Goal: Contribute content: Add original content to the website for others to see

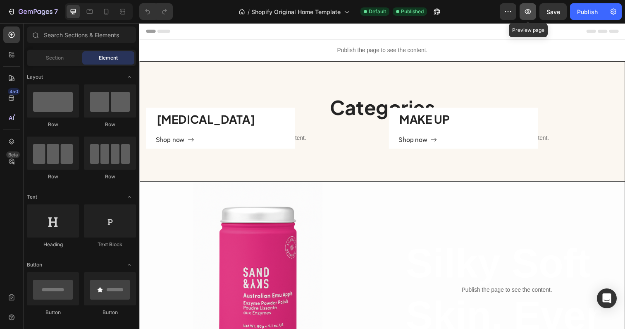
click at [530, 16] on button "button" at bounding box center [528, 11] width 17 height 17
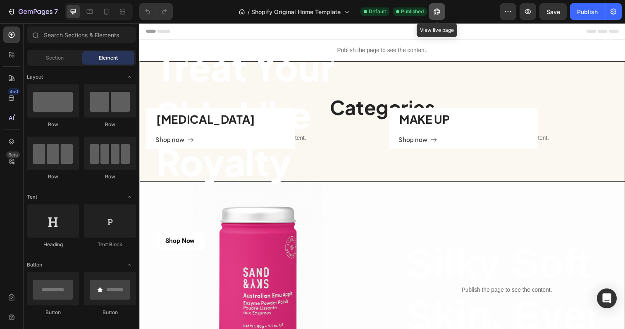
click at [437, 13] on icon "button" at bounding box center [437, 11] width 8 height 8
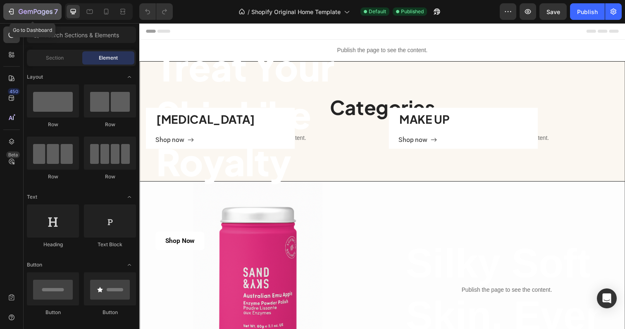
click at [7, 10] on icon "button" at bounding box center [11, 11] width 8 height 8
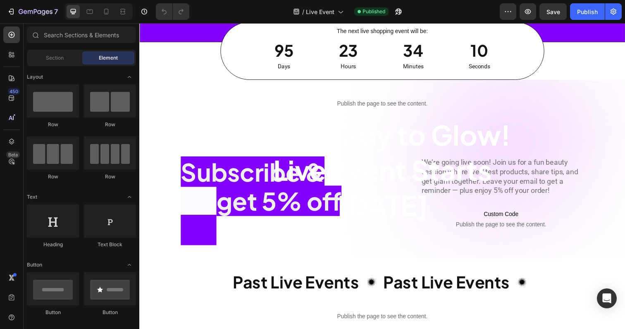
scroll to position [306, 0]
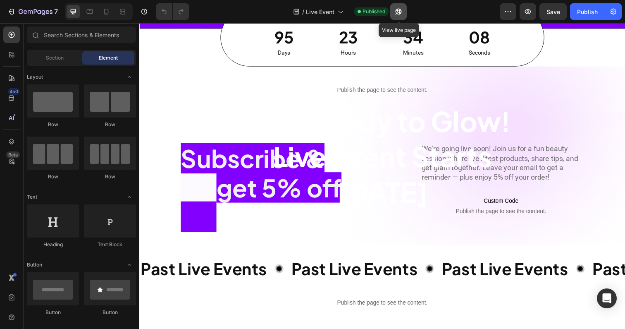
click at [399, 19] on button "button" at bounding box center [399, 11] width 17 height 17
click at [530, 14] on icon "button" at bounding box center [528, 11] width 8 height 8
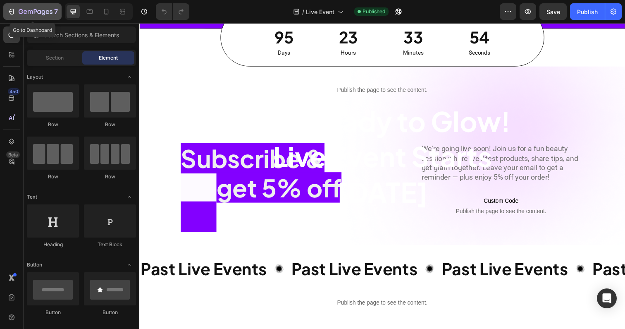
click at [9, 12] on icon "button" at bounding box center [11, 11] width 4 height 2
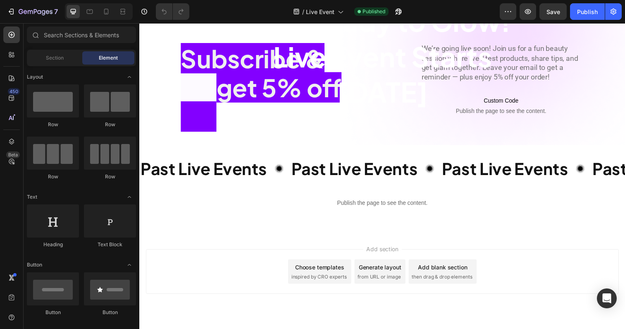
scroll to position [429, 0]
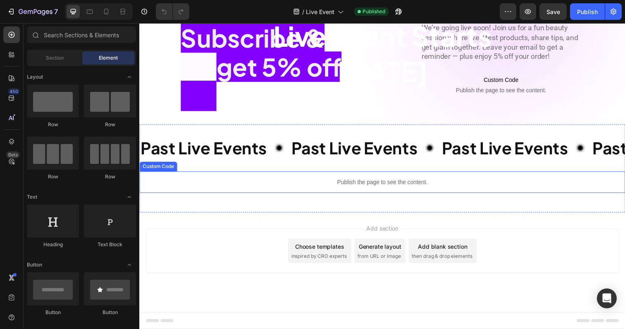
click at [401, 185] on p "Publish the page to see the content." at bounding box center [387, 185] width 496 height 9
click at [384, 234] on span "Add section" at bounding box center [387, 232] width 39 height 9
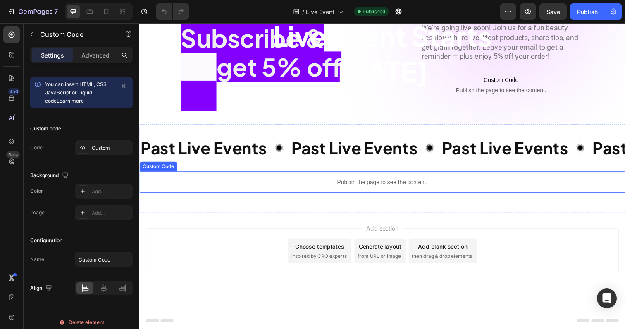
click at [309, 181] on div "Publish the page to see the content." at bounding box center [387, 186] width 496 height 22
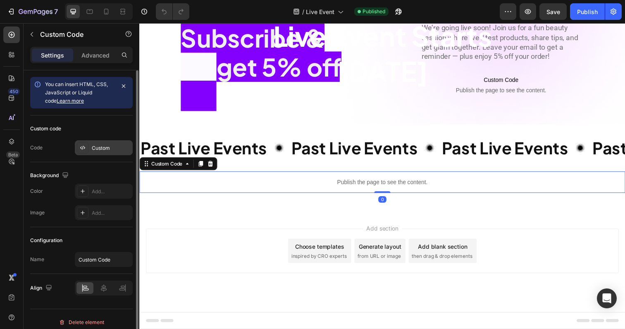
click at [89, 144] on div "Custom" at bounding box center [104, 147] width 58 height 15
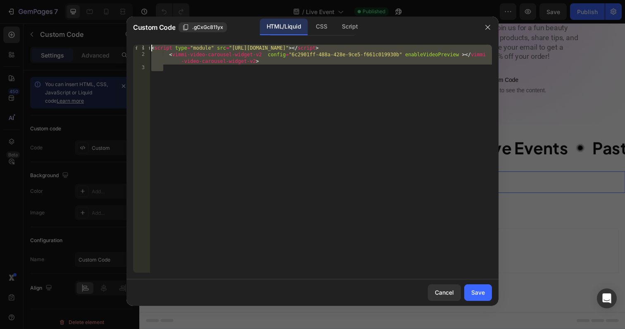
drag, startPoint x: 314, startPoint y: 69, endPoint x: 97, endPoint y: 47, distance: 217.4
click at [98, 47] on div "Custom Code .gCxGc811yx HTML/Liquid CSS Script 1 2 3 < script type = "module" s…" at bounding box center [312, 164] width 625 height 329
type textarea "<script type="module" src="https://vimmi-widgets.vimmi.net/video-carousel-widge…"
click at [487, 26] on icon "button" at bounding box center [488, 27] width 7 height 7
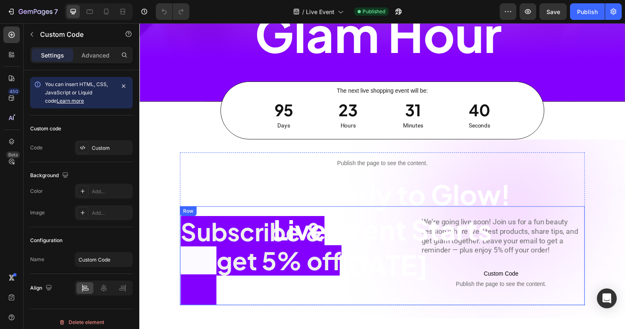
scroll to position [218, 0]
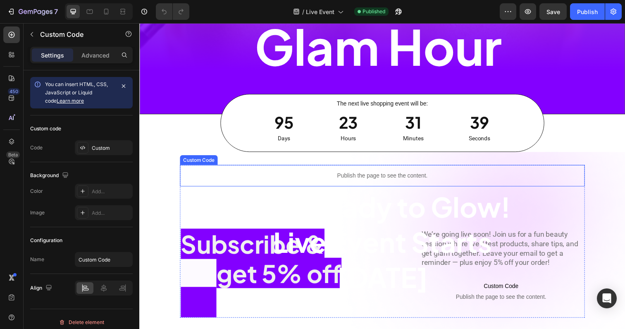
click at [392, 171] on div "Publish the page to see the content." at bounding box center [388, 179] width 414 height 22
click at [392, 178] on p "Publish the page to see the content." at bounding box center [388, 179] width 414 height 9
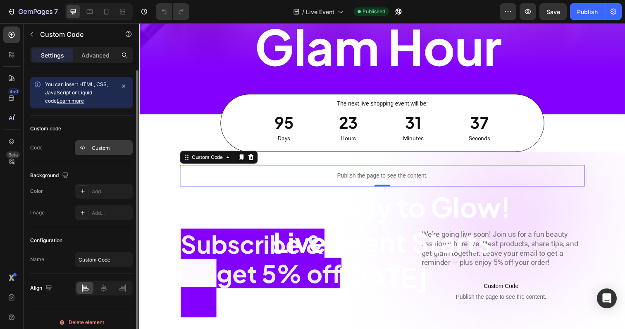
click at [83, 148] on icon at bounding box center [82, 147] width 7 height 7
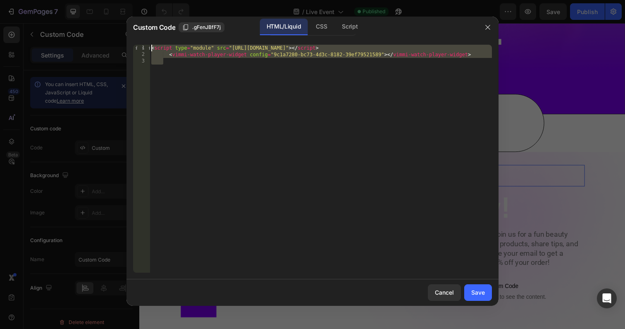
drag, startPoint x: 483, startPoint y: 60, endPoint x: 108, endPoint y: 45, distance: 375.1
click at [108, 45] on div "Custom Code .gFenJBfF7j HTML/Liquid CSS Script 1 2 3 < script type = "module" s…" at bounding box center [312, 164] width 625 height 329
click at [156, 52] on div "< script type = "module" src = "https://vimmi-widgets.vimmi.net/watch-player-wi…" at bounding box center [321, 165] width 343 height 241
drag, startPoint x: 476, startPoint y: 57, endPoint x: 140, endPoint y: 34, distance: 337.1
click at [140, 34] on div "Custom Code .gFenJBfF7j HTML/Liquid CSS Script <vimmi-watch-player-widget confi…" at bounding box center [313, 161] width 372 height 289
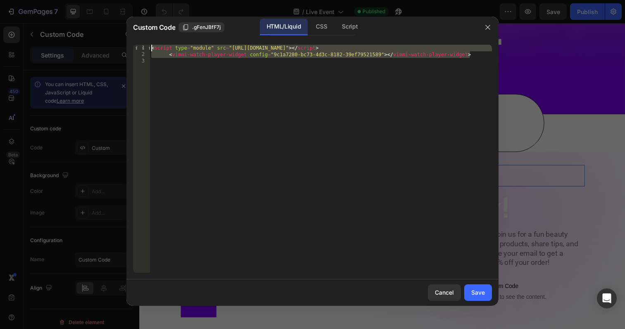
type textarea "<script type="module" src="https://vimmi-widgets.vimmi.net/watch-player-widget.…"
click at [244, 123] on div "< script type = "module" src = "https://vimmi-widgets.vimmi.net/watch-player-wi…" at bounding box center [321, 165] width 343 height 241
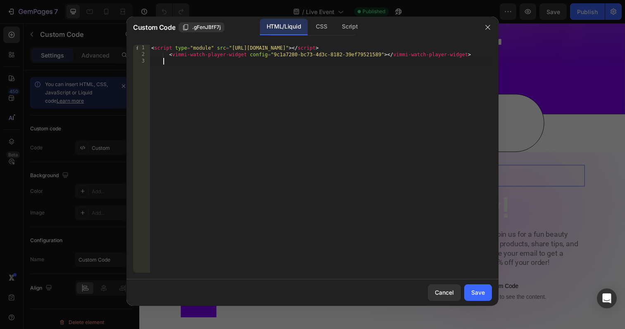
type textarea "<vimmi-watch-player-widget config="9c1a7280-bc73-4d3c-8182-39ef79521589"></vimm…"
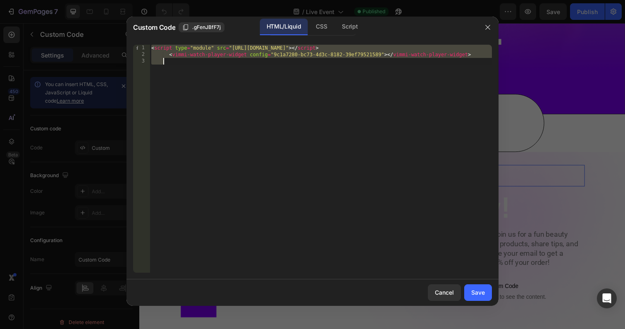
paste textarea
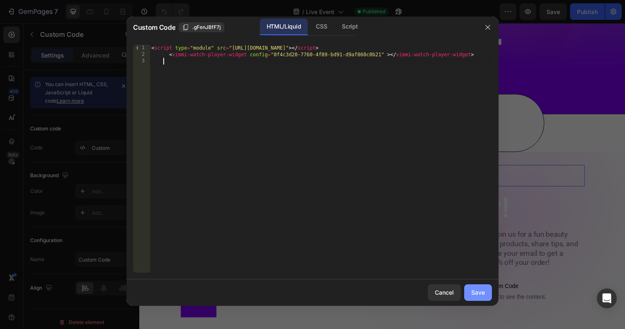
click at [488, 292] on button "Save" at bounding box center [479, 292] width 28 height 17
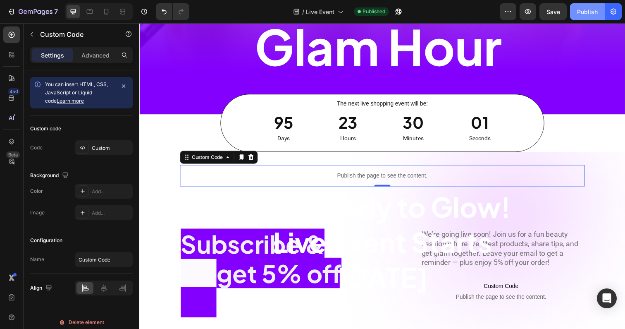
click at [591, 10] on div "Publish" at bounding box center [587, 11] width 21 height 9
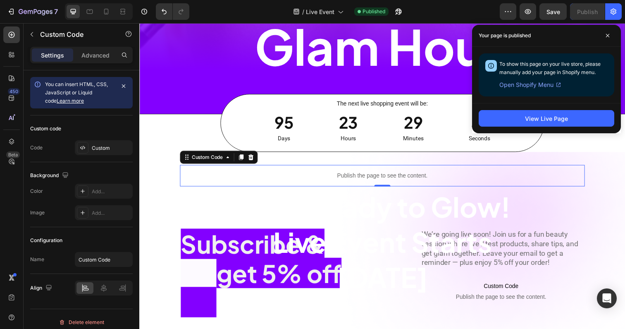
click at [541, 128] on div "View Live Page" at bounding box center [546, 118] width 149 height 30
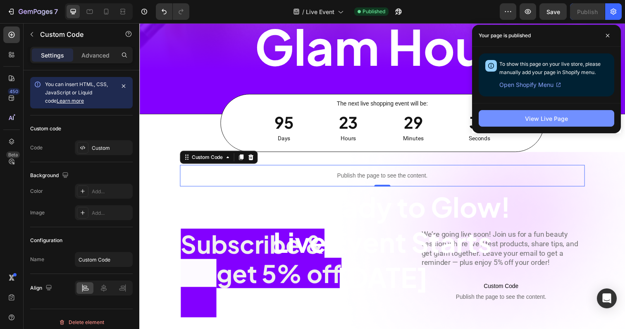
click at [541, 124] on button "View Live Page" at bounding box center [547, 118] width 136 height 17
